Goal: Information Seeking & Learning: Check status

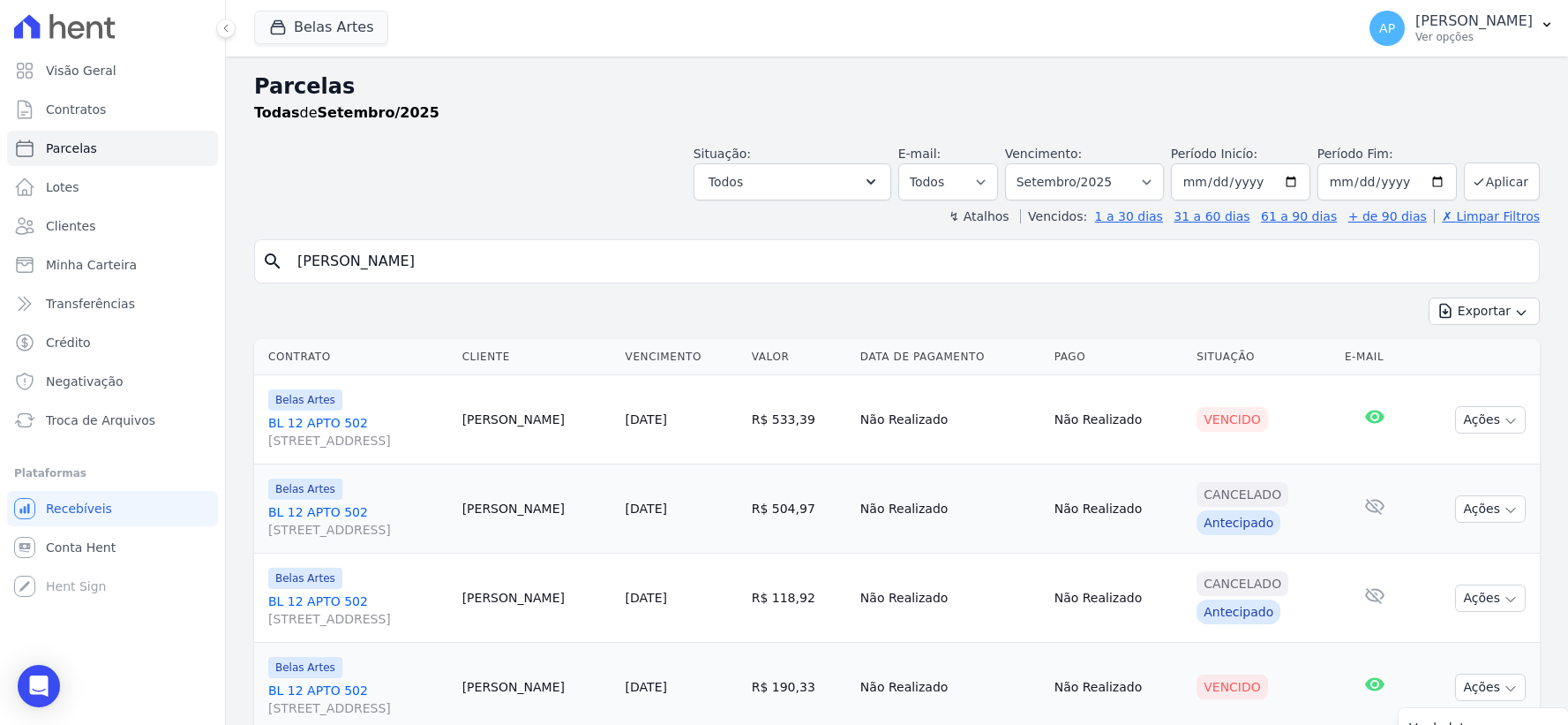
select select
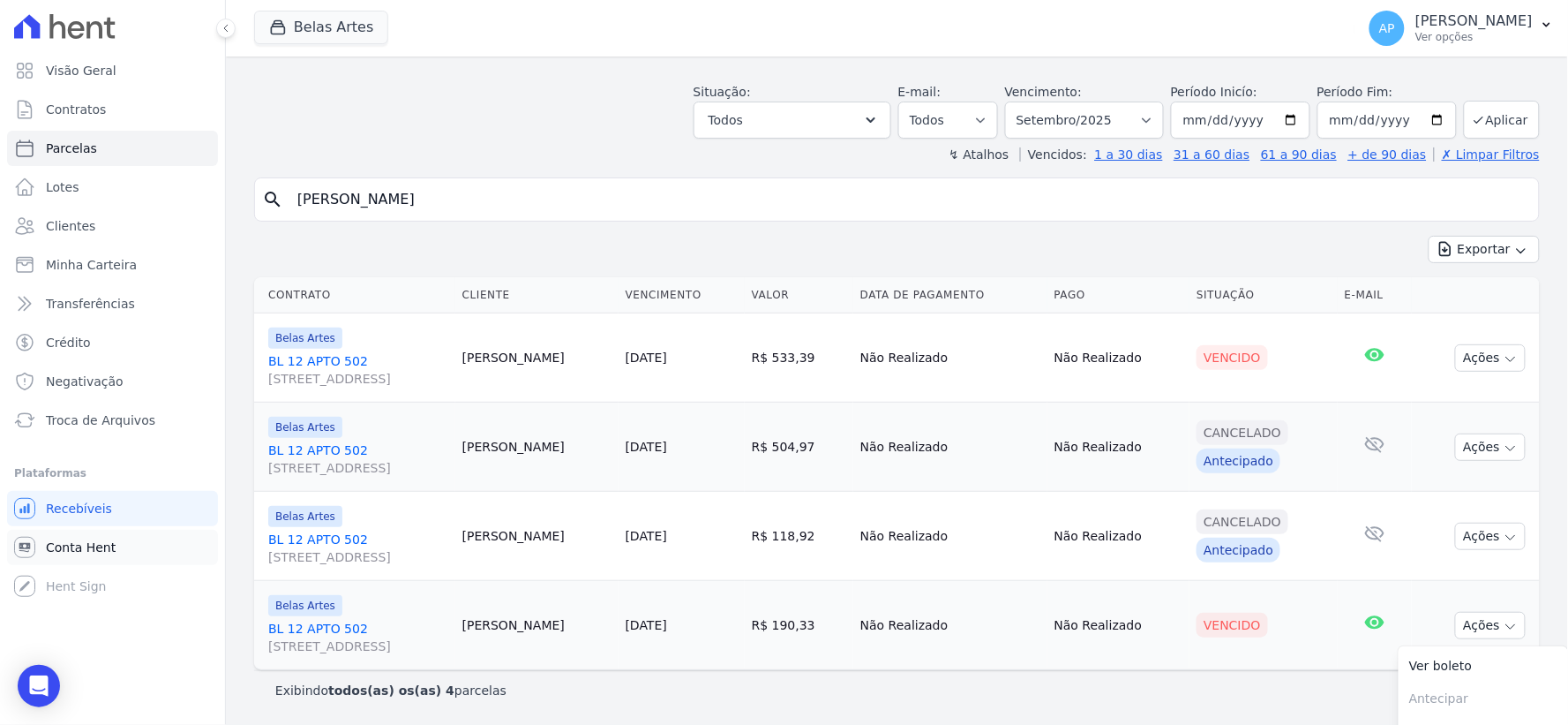
click at [68, 542] on span "Conta Hent" at bounding box center [80, 547] width 70 height 18
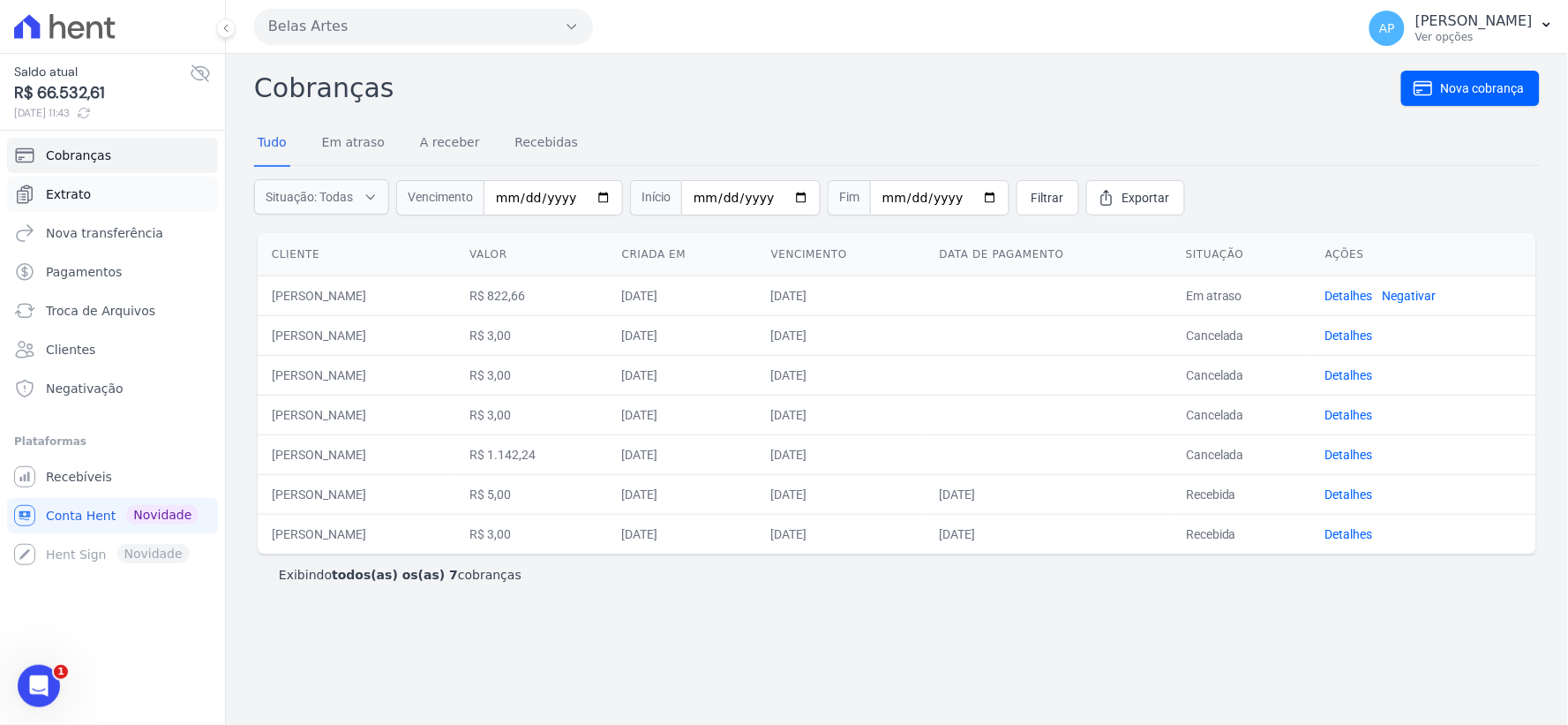
click at [81, 201] on span "Extrato" at bounding box center [68, 194] width 45 height 18
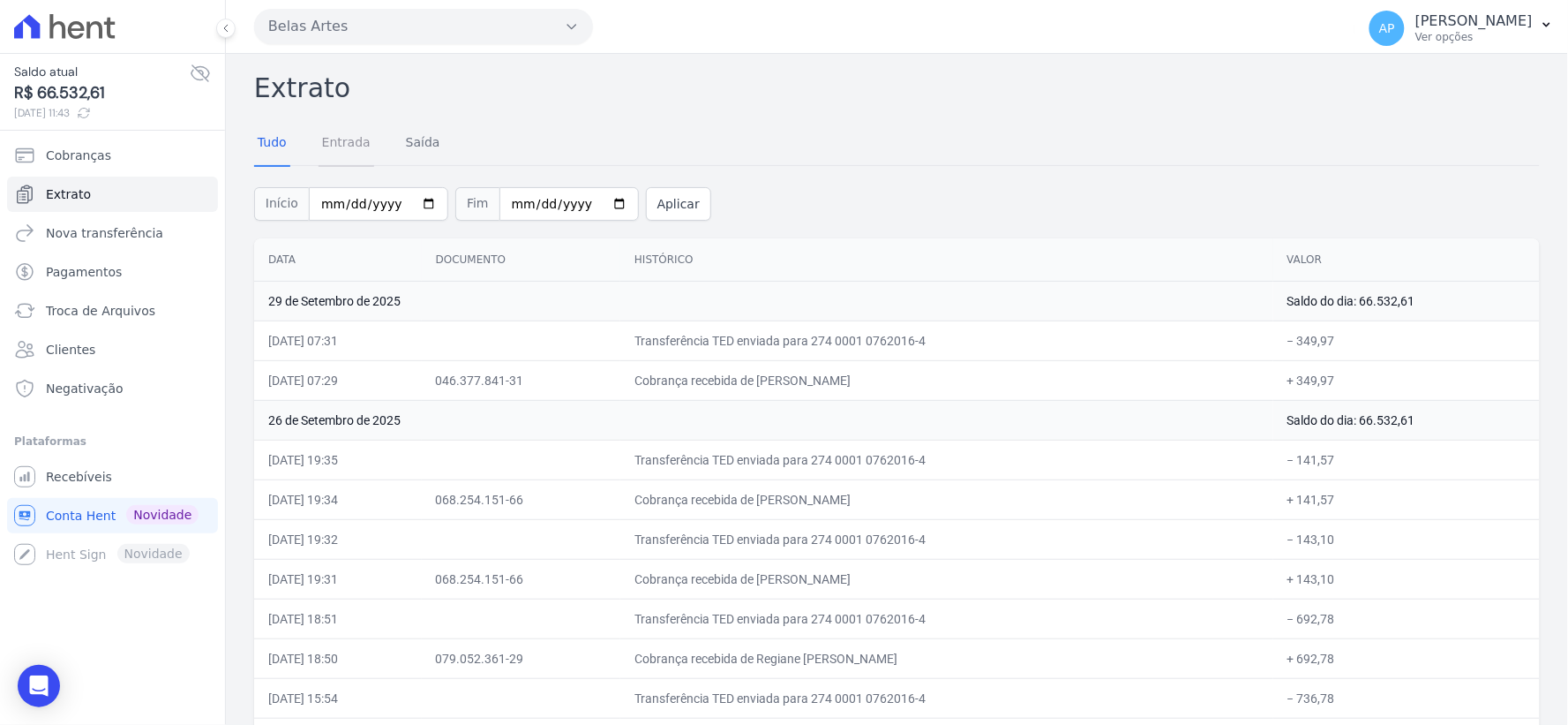
click at [331, 147] on link "Entrada" at bounding box center [346, 144] width 56 height 46
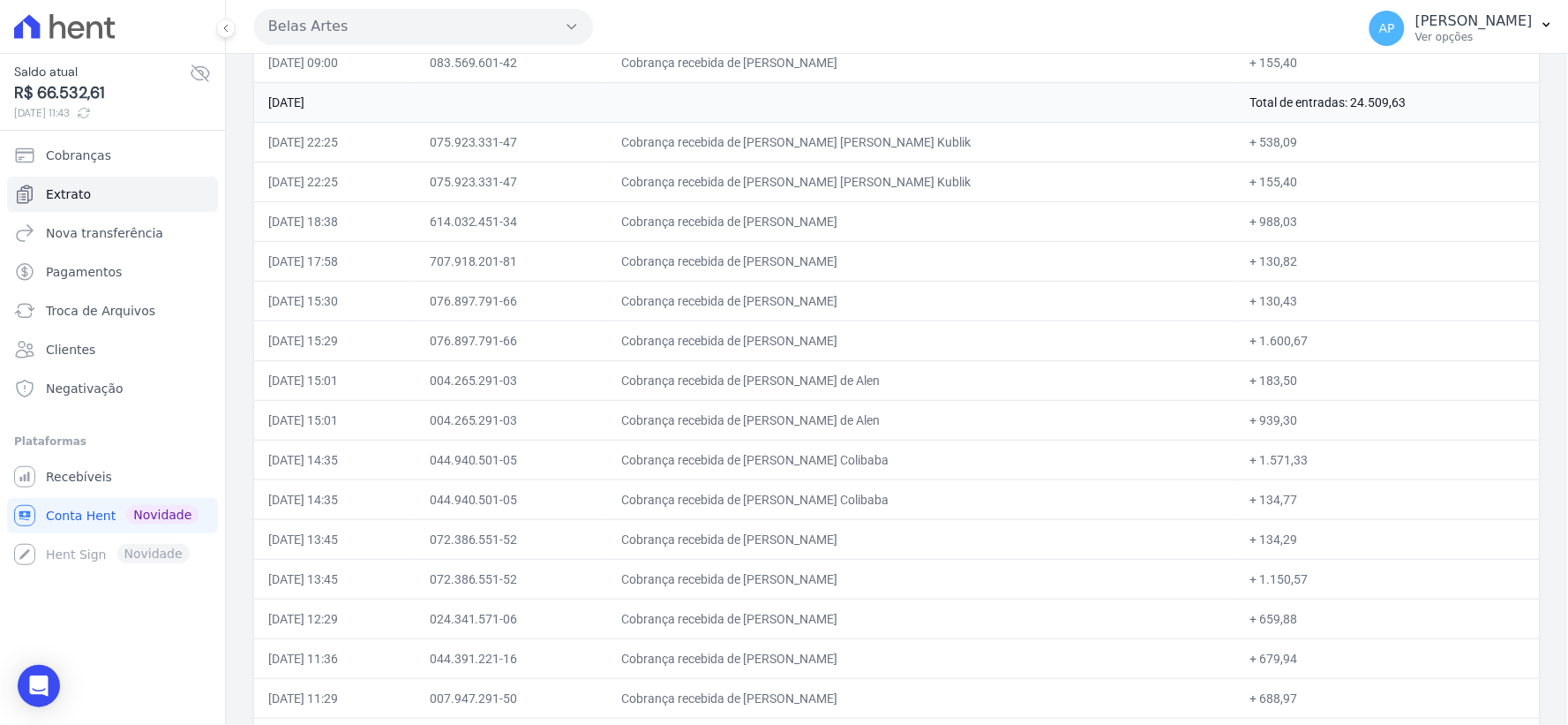
scroll to position [18082, 0]
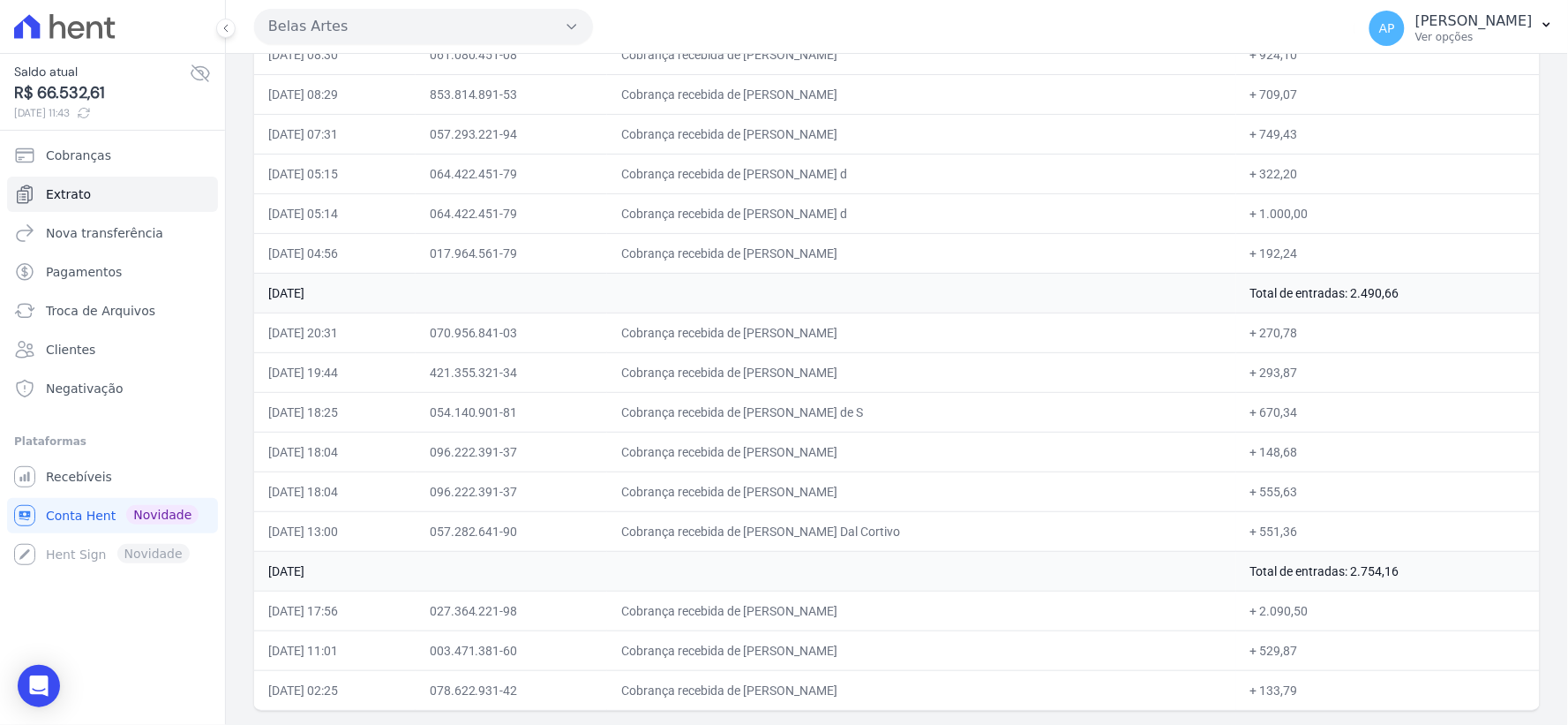
drag, startPoint x: 1240, startPoint y: 570, endPoint x: 1510, endPoint y: 578, distance: 270.1
click at [1510, 578] on td "Total de entradas: 2.754,16" at bounding box center [1387, 570] width 303 height 40
drag, startPoint x: 1232, startPoint y: 294, endPoint x: 1434, endPoint y: 294, distance: 202.0
click at [1434, 294] on td "Total de entradas: 2.490,66" at bounding box center [1387, 292] width 303 height 40
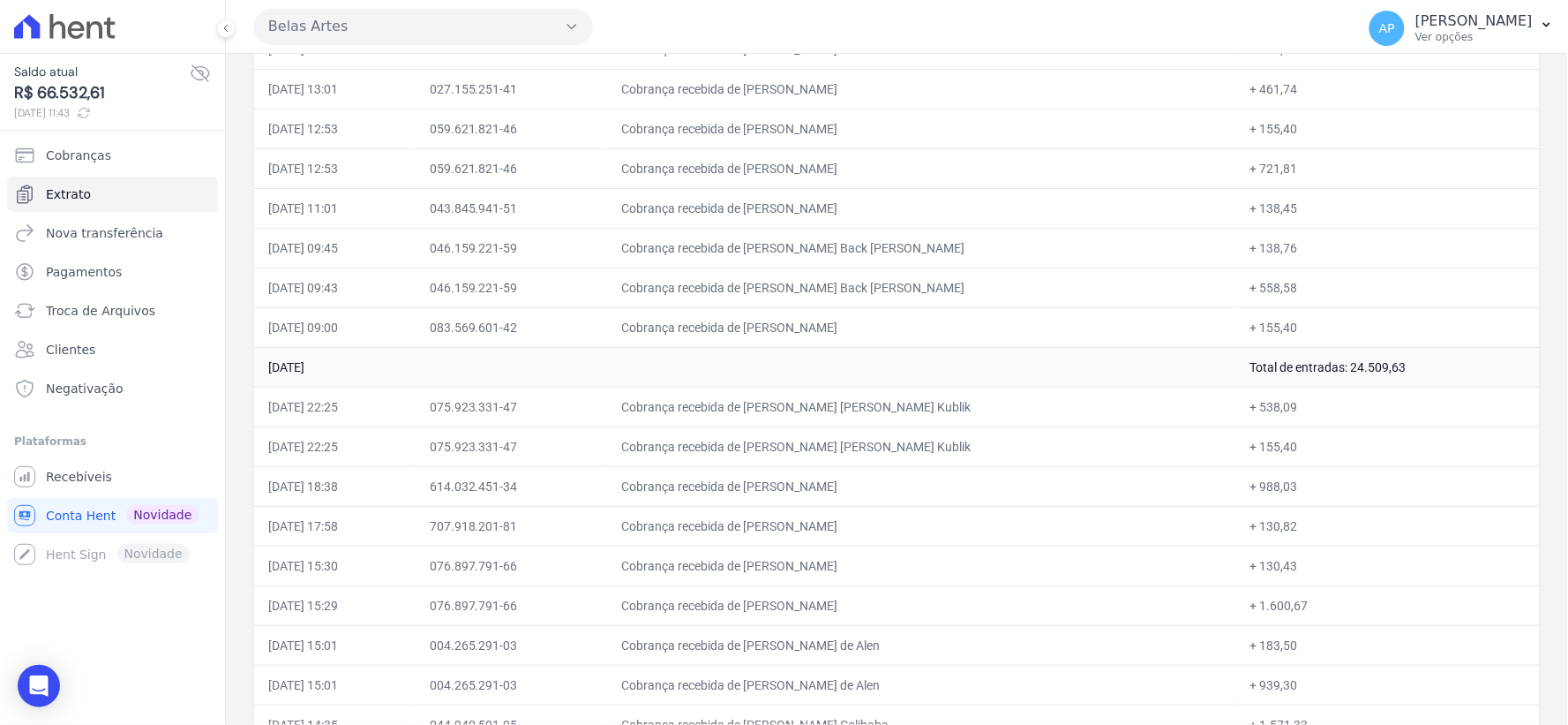
scroll to position [16317, 0]
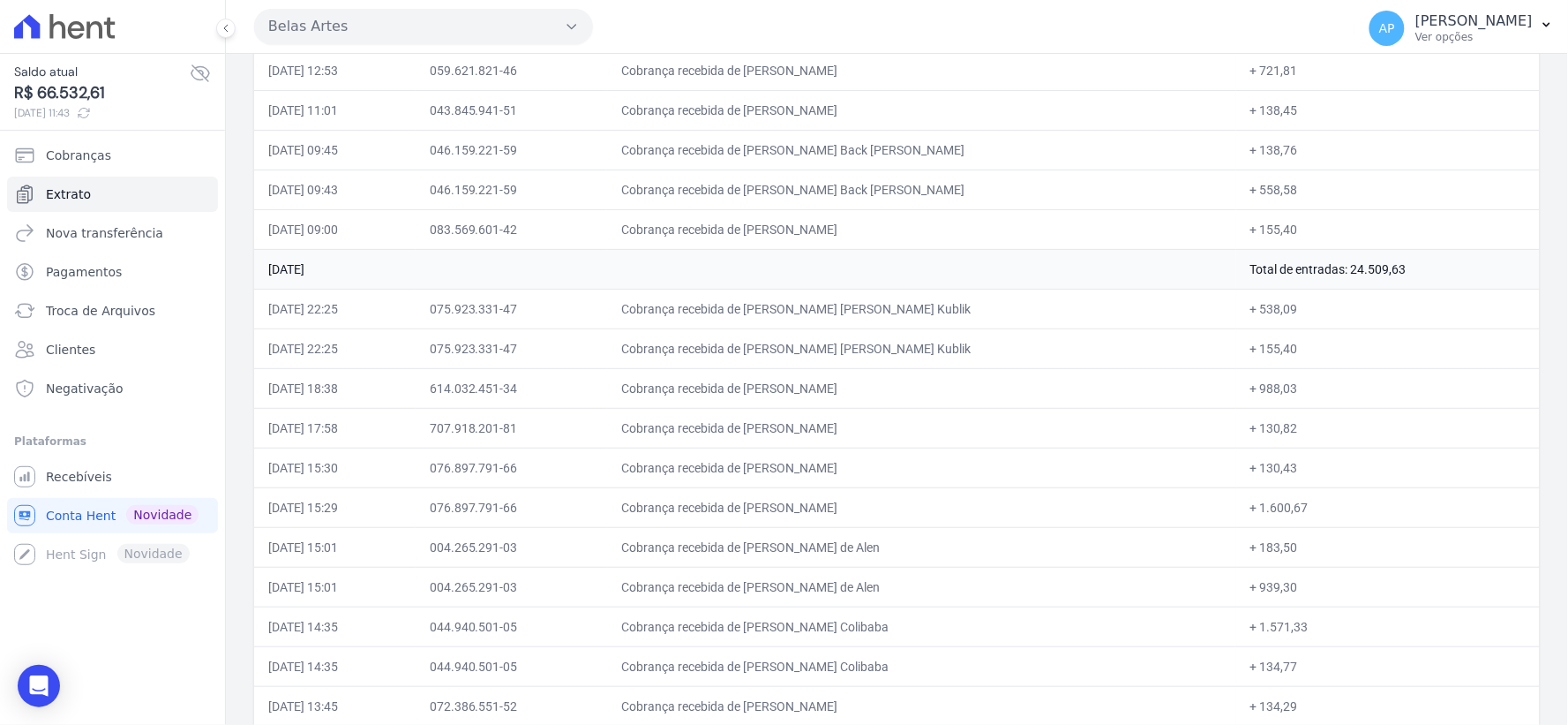
drag, startPoint x: 1202, startPoint y: 311, endPoint x: 1426, endPoint y: 309, distance: 224.0
click at [1426, 288] on tr "[DATE] Total de entradas: 24.509,63" at bounding box center [896, 269] width 1285 height 40
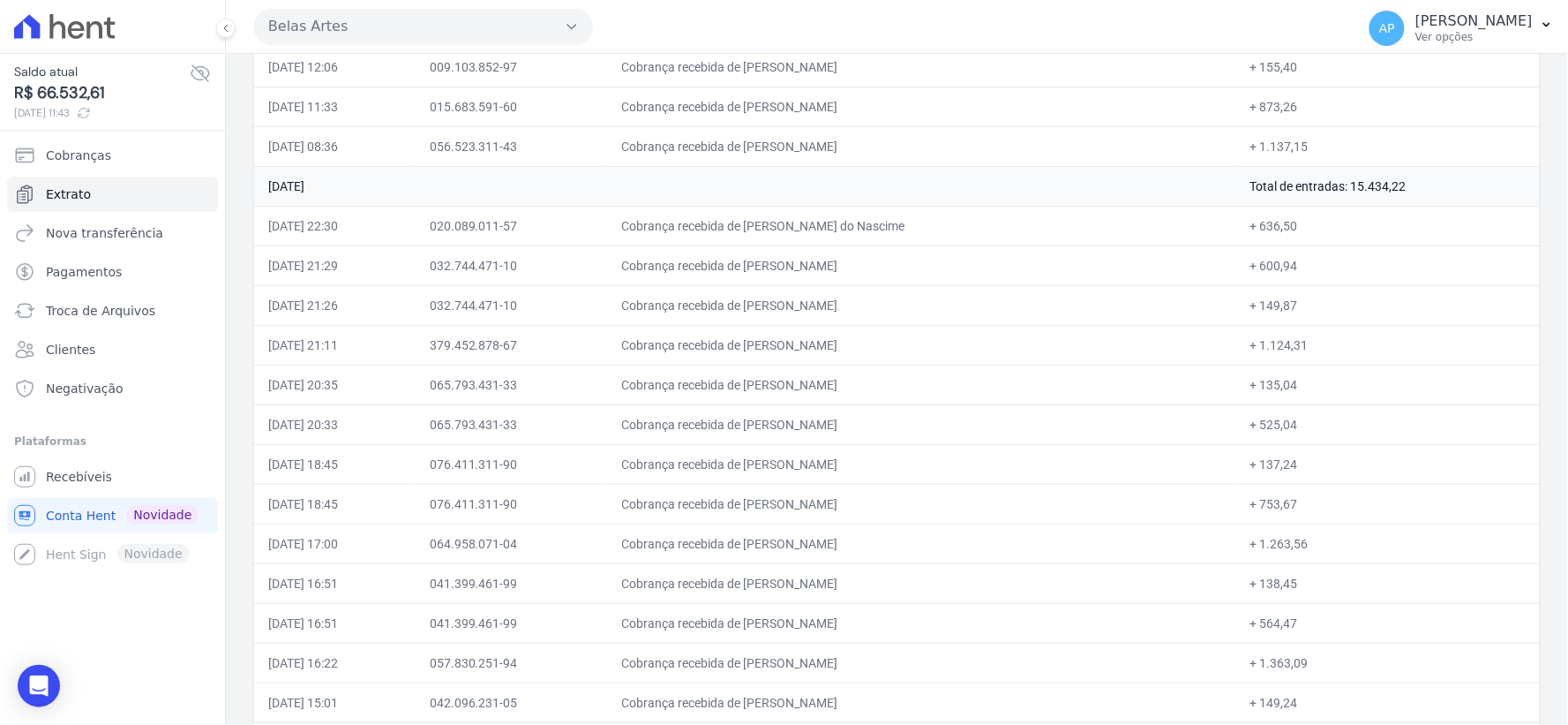
scroll to position [14355, 0]
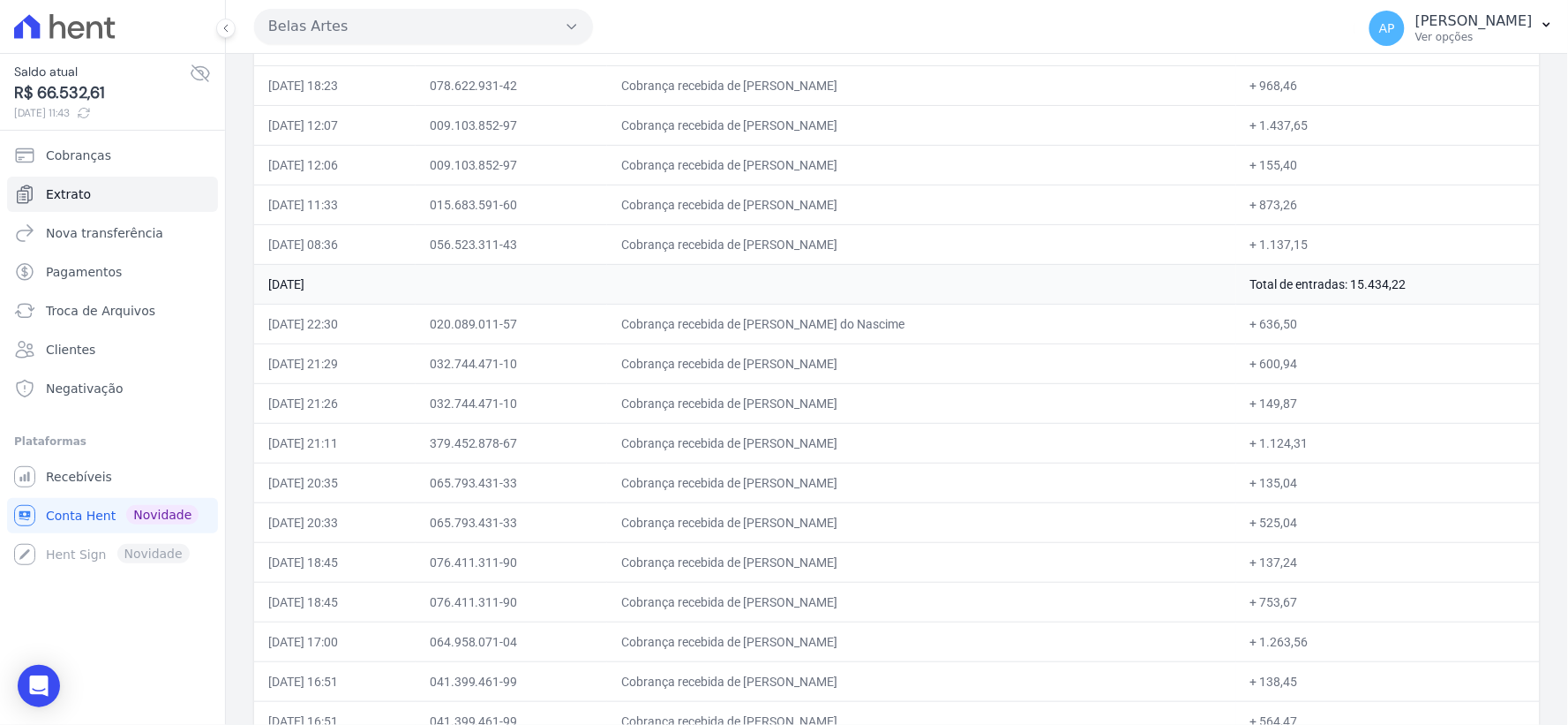
drag, startPoint x: 1232, startPoint y: 314, endPoint x: 1408, endPoint y: 318, distance: 176.0
click at [1408, 303] on td "Total de entradas: 15.434,22" at bounding box center [1387, 284] width 303 height 40
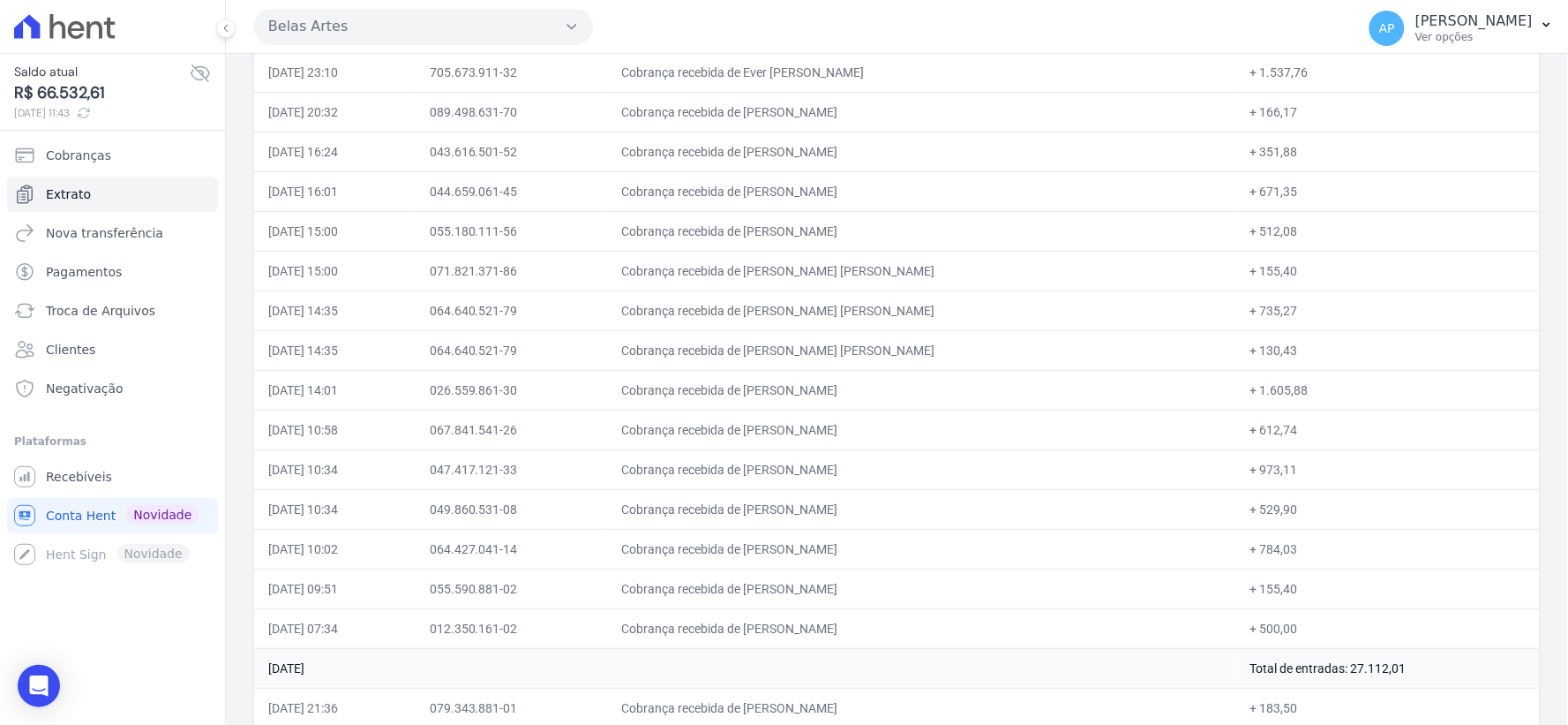
scroll to position [11609, 0]
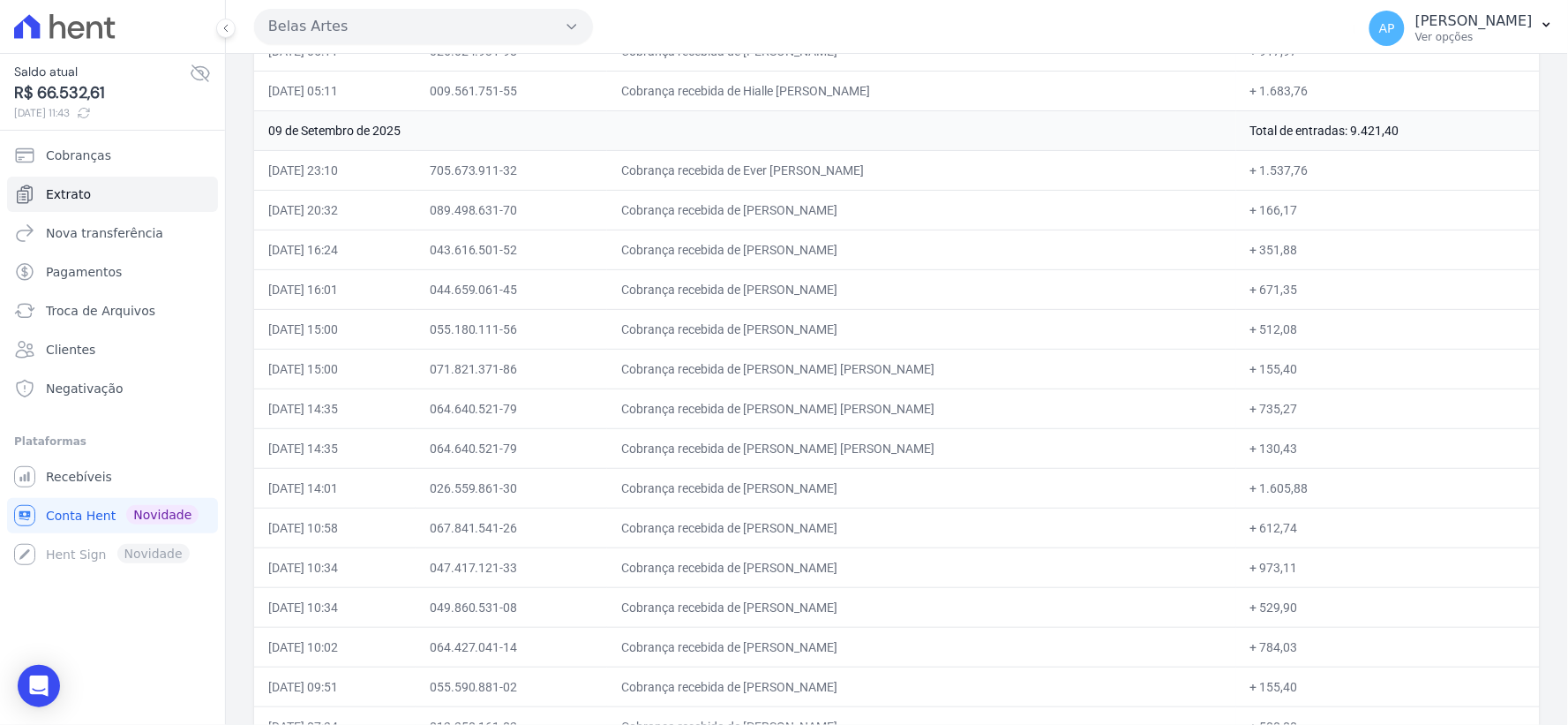
drag, startPoint x: 1275, startPoint y: 139, endPoint x: 1428, endPoint y: 154, distance: 153.7
click at [1424, 147] on td "Total de entradas: 9.421,40" at bounding box center [1387, 130] width 303 height 40
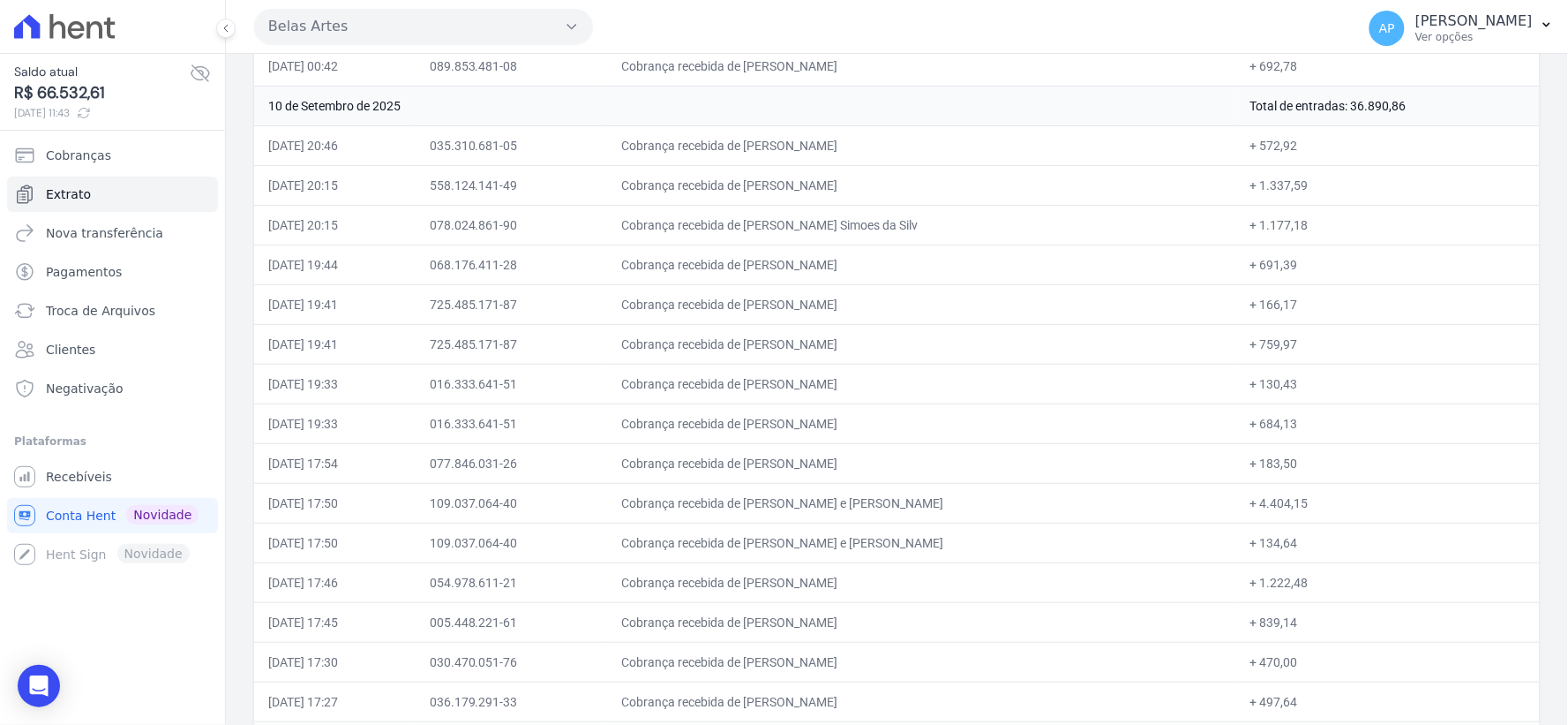
scroll to position [9550, 0]
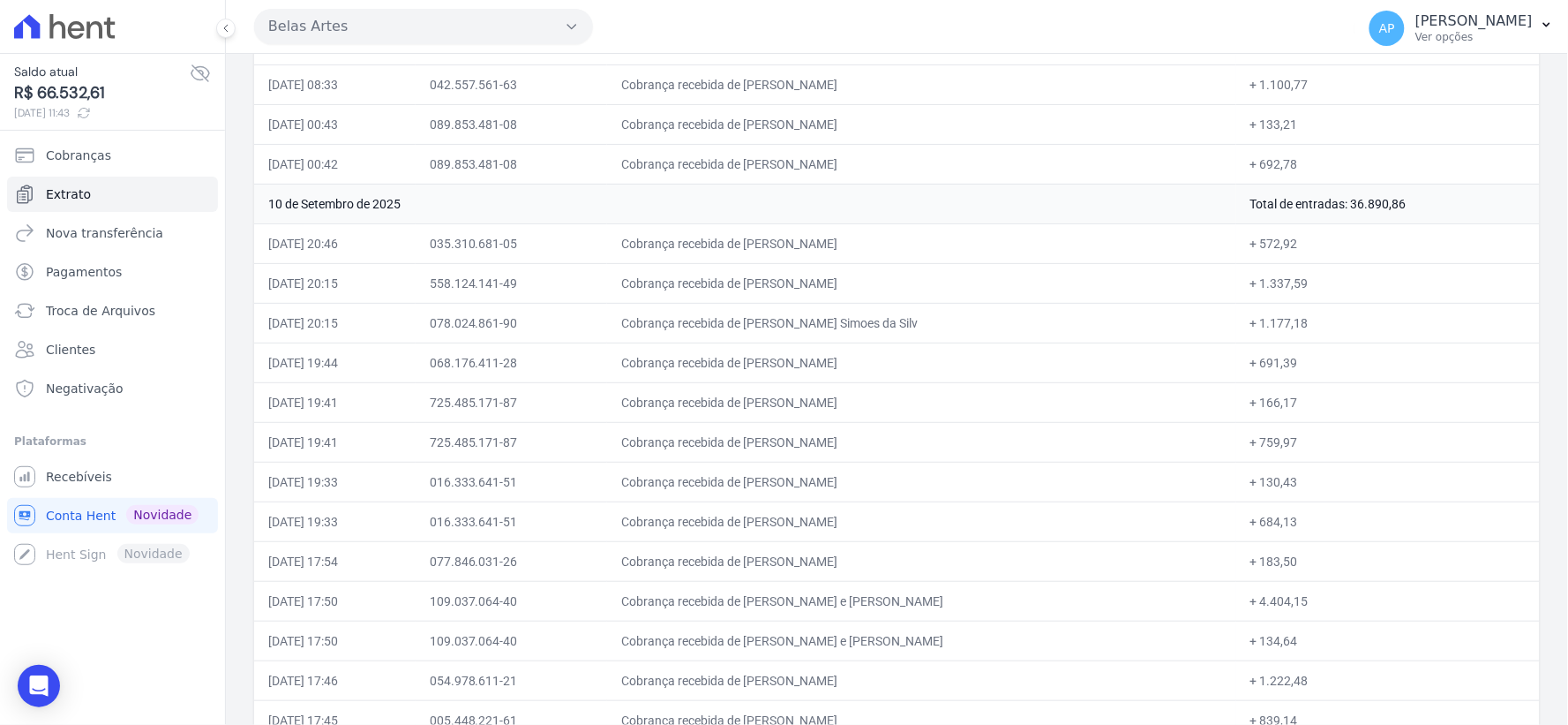
drag, startPoint x: 1253, startPoint y: 218, endPoint x: 1395, endPoint y: 221, distance: 142.0
click at [1395, 221] on td "Total de entradas: 36.890,86" at bounding box center [1387, 203] width 303 height 40
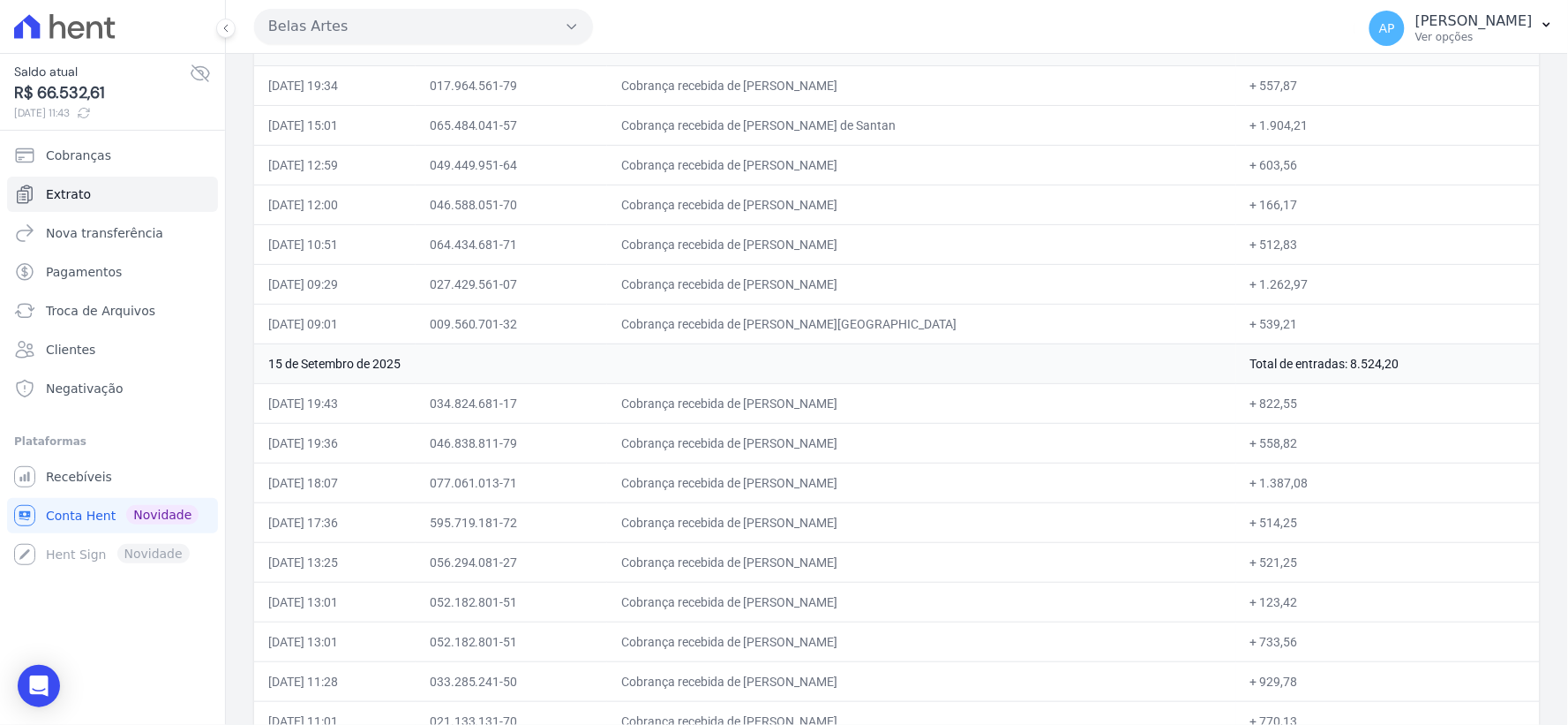
scroll to position [6313, 0]
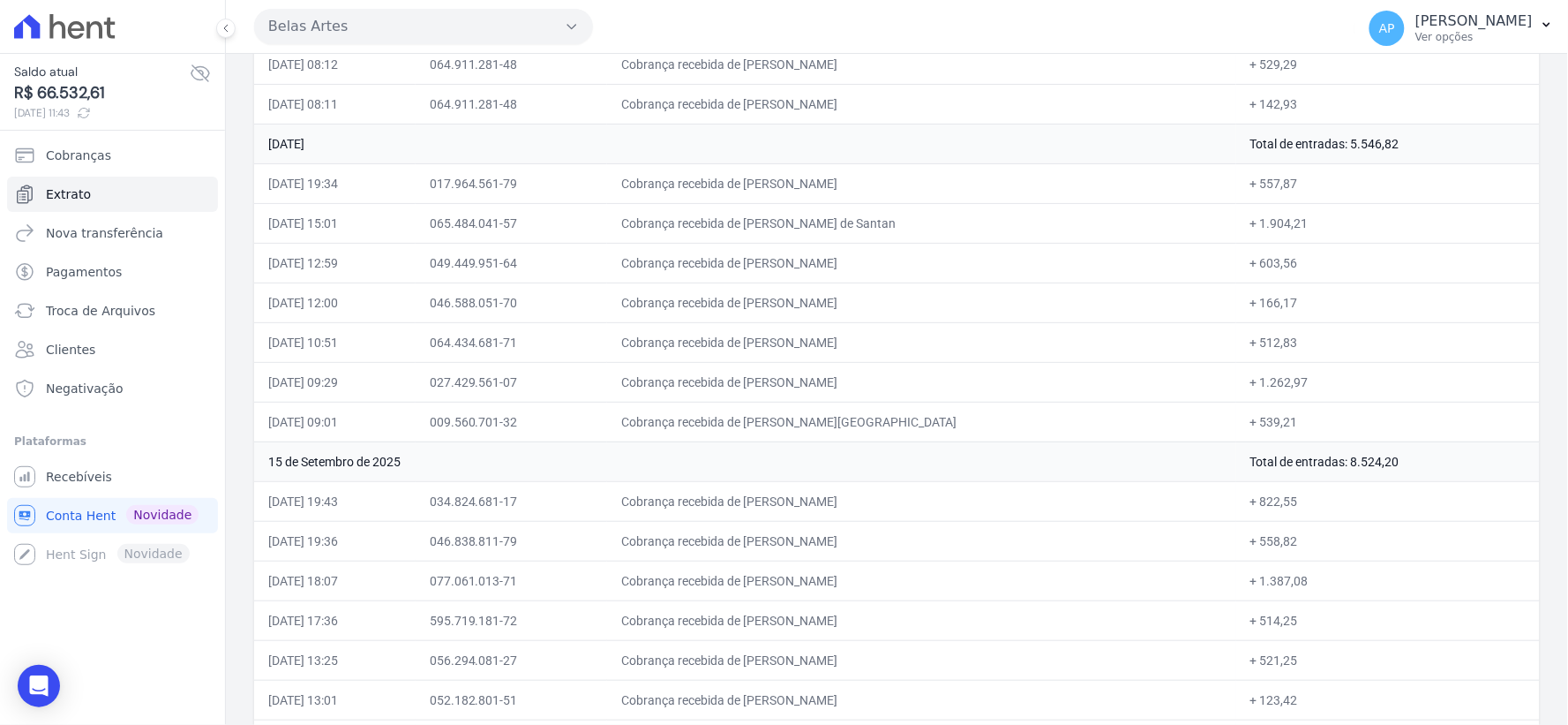
drag, startPoint x: 1217, startPoint y: 155, endPoint x: 1436, endPoint y: 165, distance: 219.2
click at [1436, 163] on tr "[DATE] Total de entradas: 5.546,82" at bounding box center [896, 143] width 1285 height 40
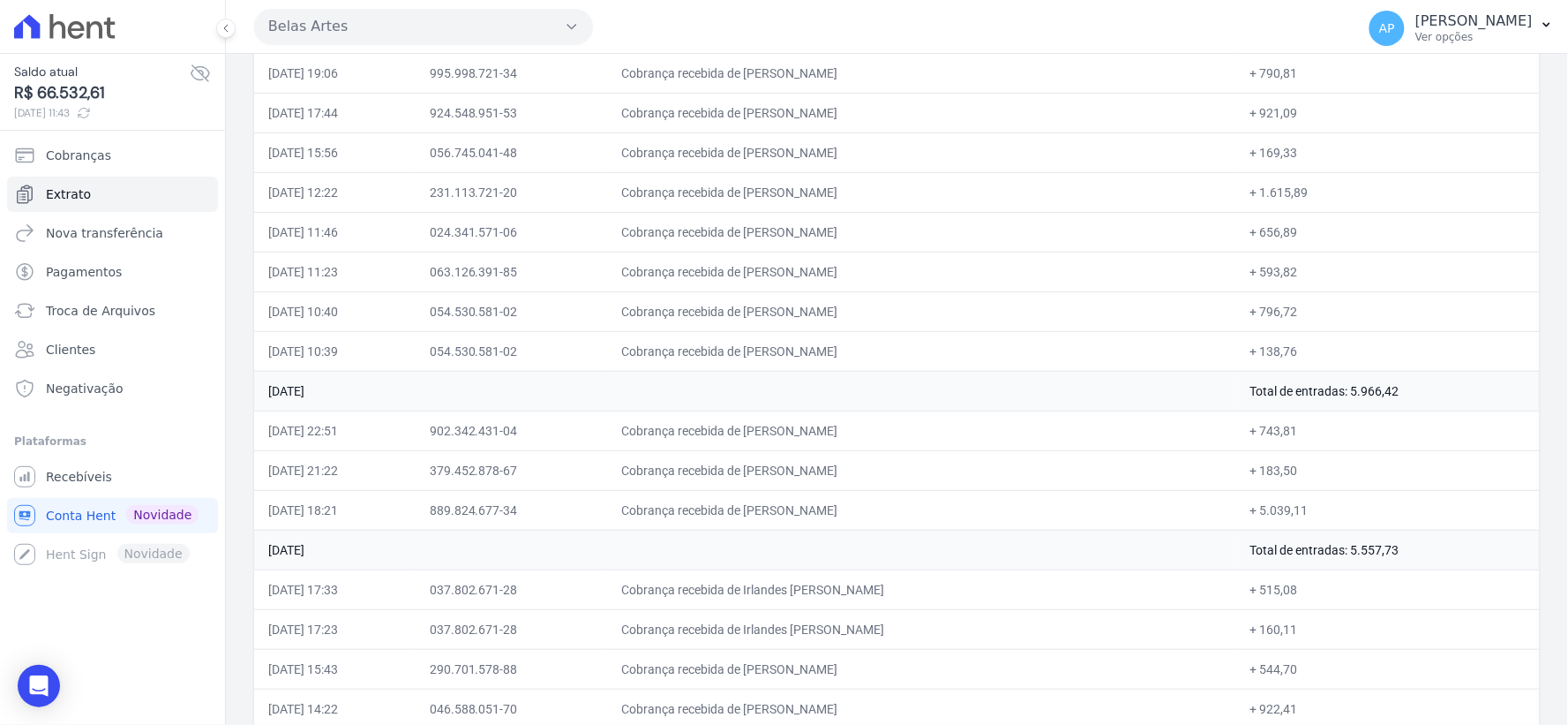
scroll to position [5235, 0]
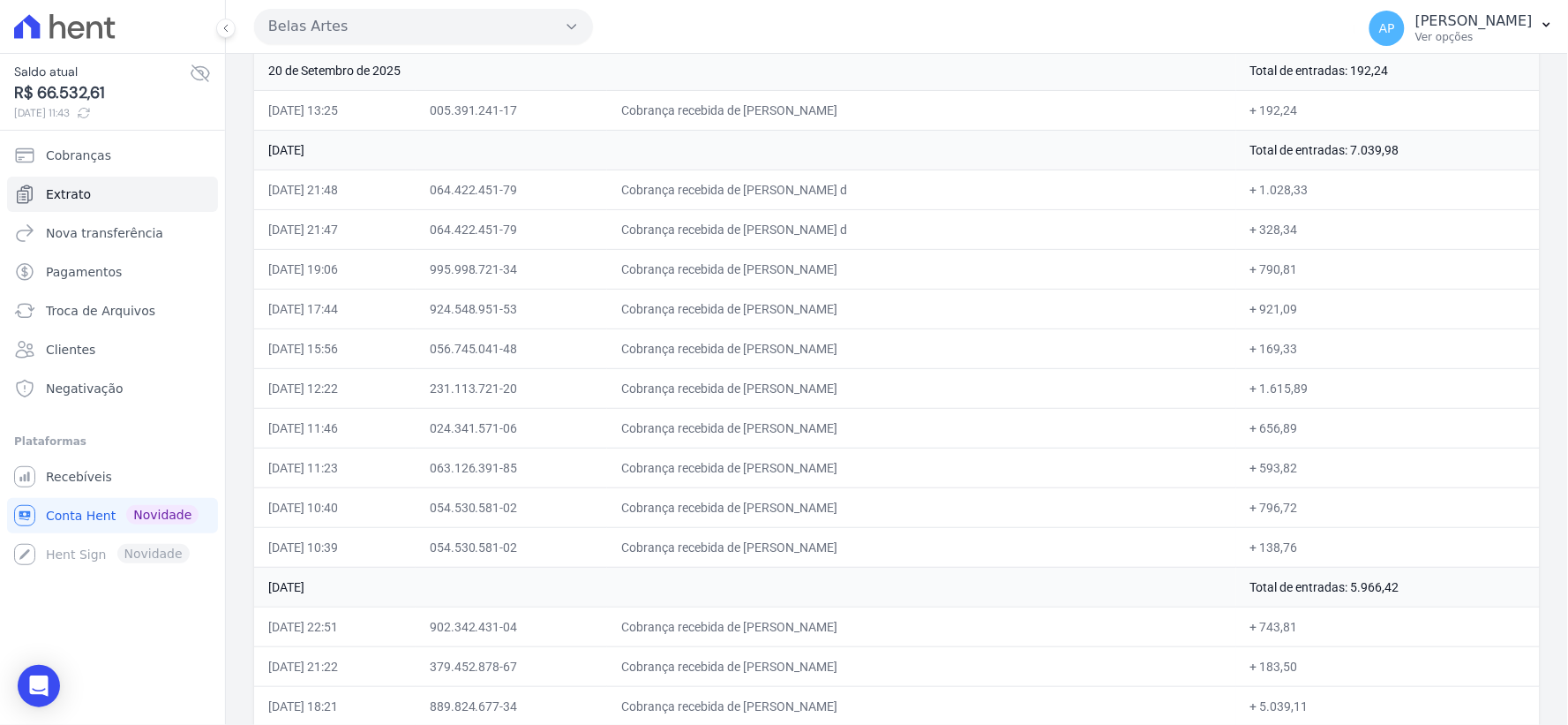
drag, startPoint x: 1238, startPoint y: 354, endPoint x: 1304, endPoint y: 360, distance: 66.3
click at [1304, 360] on td "+ 169,33" at bounding box center [1387, 348] width 303 height 40
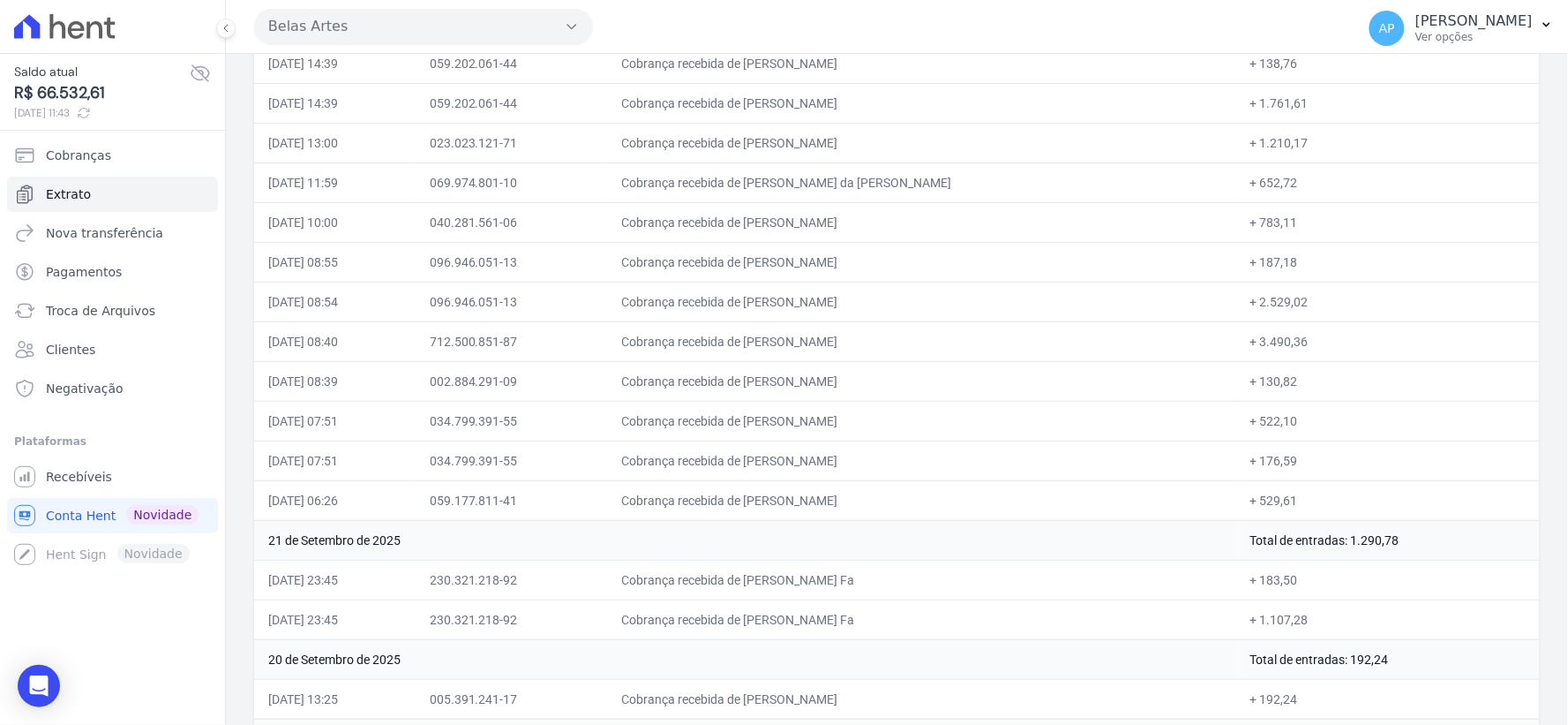
scroll to position [4744, 0]
